Goal: Check status: Check status

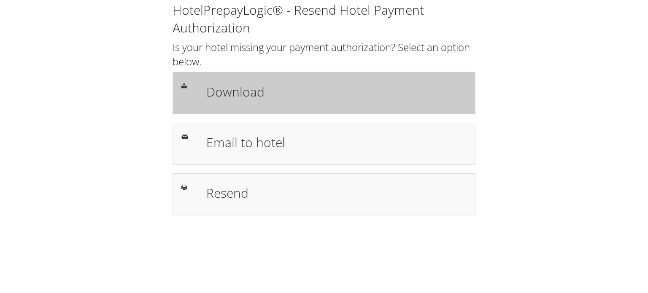
drag, startPoint x: 0, startPoint y: 0, endPoint x: 330, endPoint y: 84, distance: 340.4
click at [330, 84] on h1 "Download" at bounding box center [336, 91] width 260 height 19
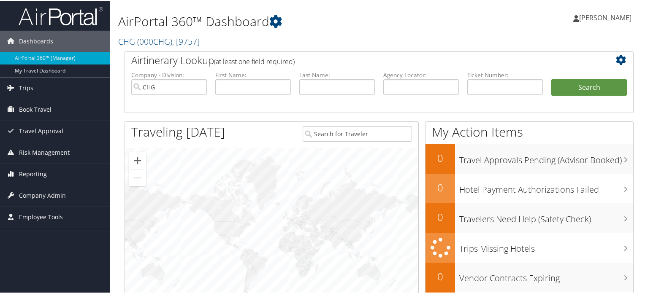
click at [69, 174] on link "Reporting" at bounding box center [55, 173] width 110 height 21
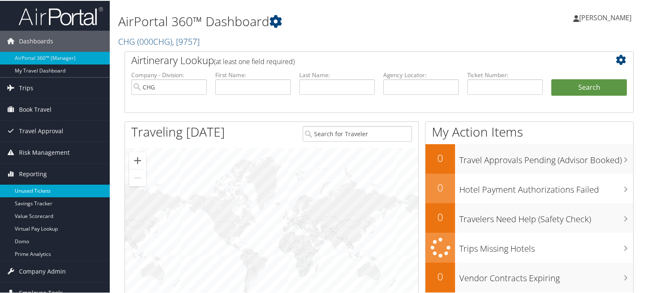
click at [64, 186] on link "Unused Tickets" at bounding box center [55, 190] width 110 height 13
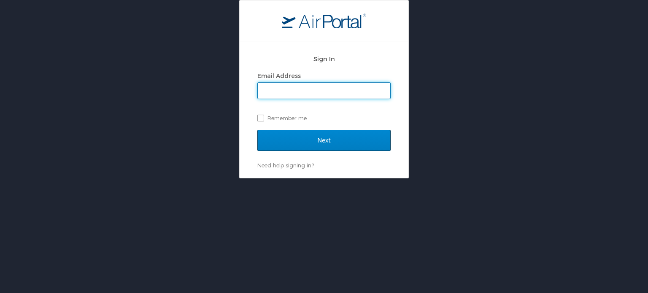
type input "[PERSON_NAME][EMAIL_ADDRESS][PERSON_NAME][DOMAIN_NAME]"
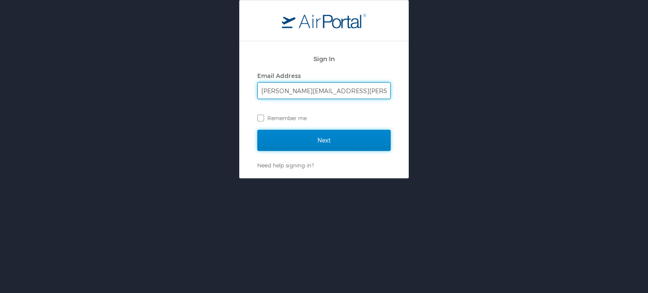
click at [292, 135] on input "Next" at bounding box center [323, 140] width 133 height 21
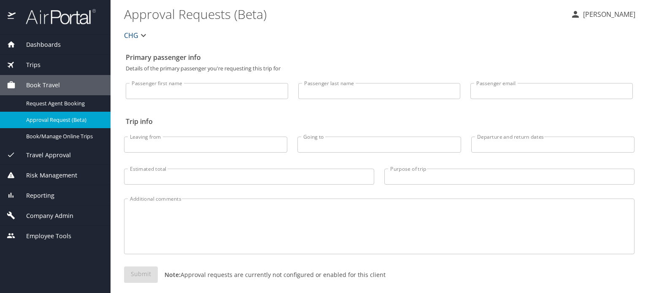
click at [51, 198] on span "Reporting" at bounding box center [35, 195] width 39 height 9
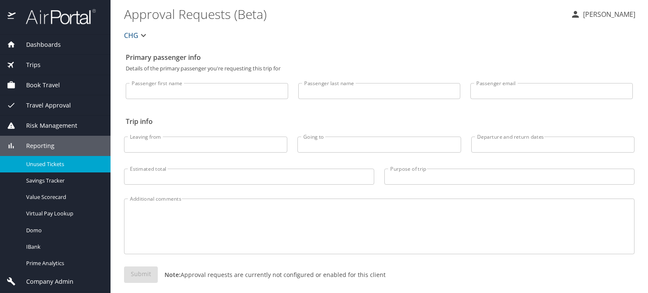
click at [73, 163] on span "Unused Tickets" at bounding box center [63, 164] width 74 height 8
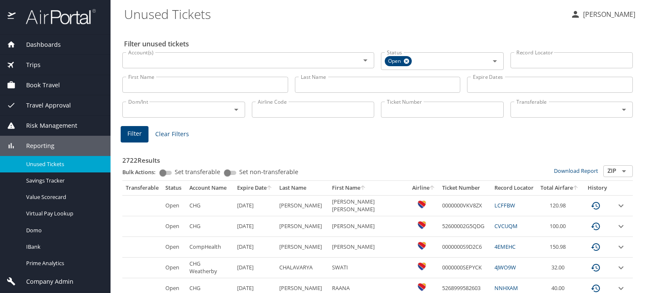
click at [399, 109] on input "Ticket Number" at bounding box center [442, 110] width 123 height 16
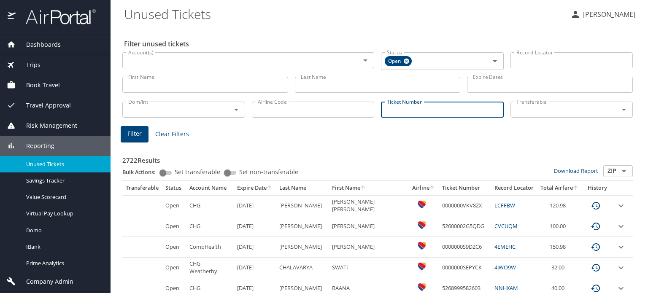
paste input "0167274348771"
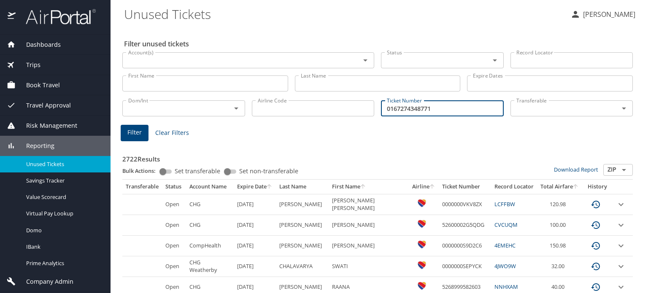
type input "0167274348771"
click at [139, 128] on span "Filter" at bounding box center [134, 132] width 14 height 11
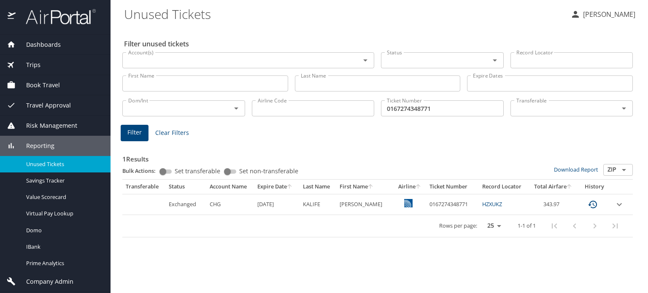
click at [485, 207] on link "HZXUKZ" at bounding box center [492, 204] width 20 height 8
drag, startPoint x: 506, startPoint y: 208, endPoint x: 479, endPoint y: 203, distance: 27.5
click at [479, 203] on td "HZXUKZ" at bounding box center [504, 204] width 50 height 21
copy link "HZXUKZ"
click at [181, 206] on td "Exchanged" at bounding box center [185, 204] width 41 height 21
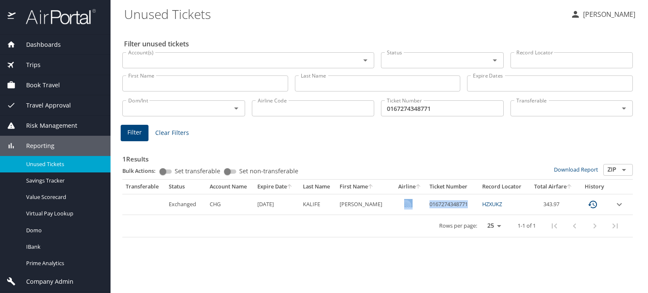
drag, startPoint x: 469, startPoint y: 205, endPoint x: 420, endPoint y: 210, distance: 49.6
click at [420, 210] on tr "Exchanged CHG 7/15/2026 KALIFE GERARDO 0167274348771 HZXUKZ 343.97" at bounding box center [377, 204] width 511 height 21
click at [404, 215] on div "Rows per page: 25 50 100 1-1 of 1" at bounding box center [376, 226] width 500 height 22
drag, startPoint x: 467, startPoint y: 205, endPoint x: 416, endPoint y: 207, distance: 50.7
click at [416, 207] on tr "Exchanged CHG 7/15/2026 KALIFE GERARDO 0167274348771 HZXUKZ 343.97" at bounding box center [377, 204] width 511 height 21
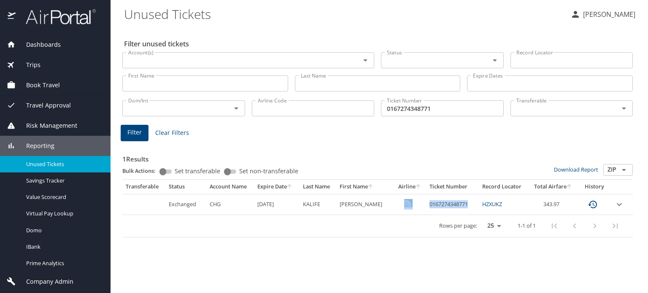
copy tr "0167274348771"
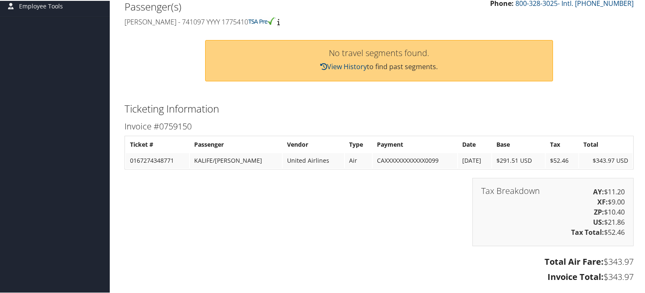
scroll to position [181, 0]
